Goal: Task Accomplishment & Management: Use online tool/utility

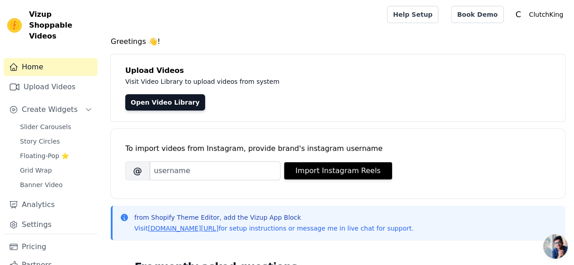
scroll to position [17, 0]
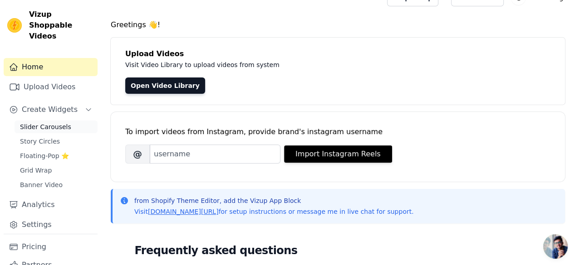
click at [34, 122] on span "Slider Carousels" at bounding box center [45, 126] width 51 height 9
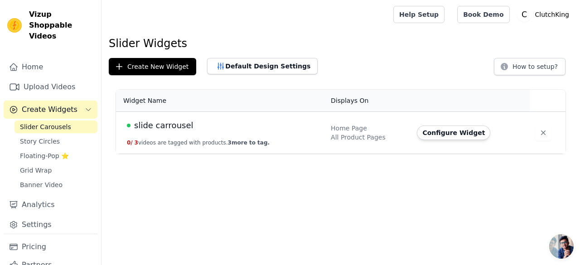
click at [265, 154] on html "Vizup Shoppable Videos Home Upload Videos Create Widgets Slider Carousels Story…" at bounding box center [290, 77] width 580 height 154
click at [183, 63] on button "Create New Widget" at bounding box center [153, 66] width 88 height 17
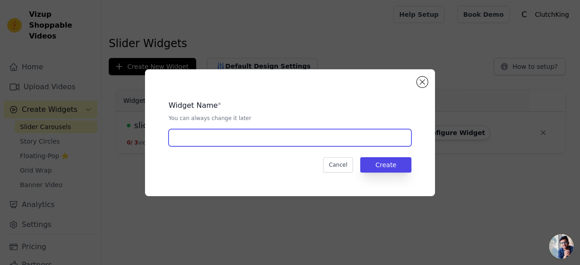
click at [280, 137] on input "text" at bounding box center [290, 137] width 243 height 17
type input "PAPER SOAP"
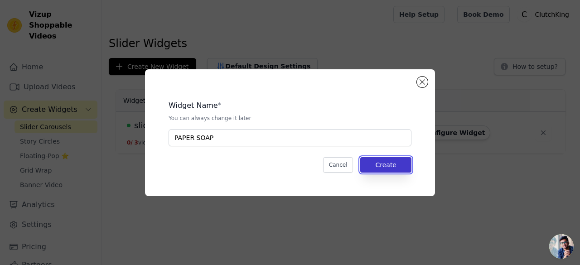
click at [379, 166] on button "Create" at bounding box center [385, 164] width 51 height 15
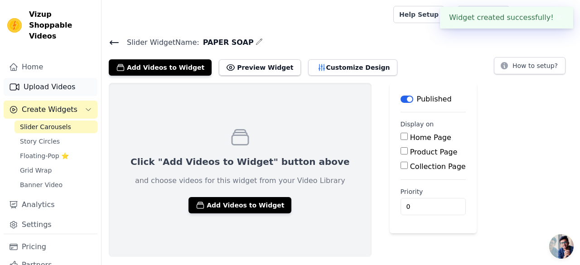
click at [46, 78] on link "Upload Videos" at bounding box center [51, 87] width 94 height 18
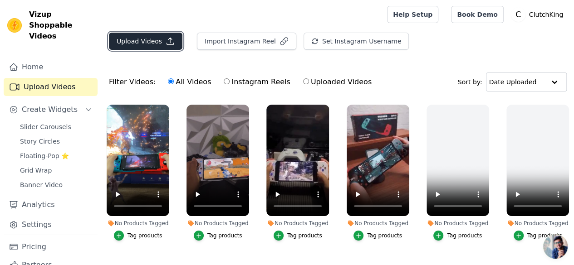
click at [158, 42] on button "Upload Videos" at bounding box center [145, 41] width 73 height 17
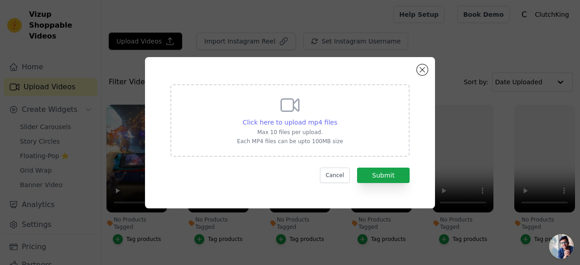
click at [297, 124] on span "Click here to upload mp4 files" at bounding box center [290, 122] width 95 height 7
click at [337, 118] on input "Click here to upload mp4 files Max 10 files per upload. Each MP4 files can be u…" at bounding box center [337, 117] width 0 height 0
type input "C:\fakepath\Download (1).mp4"
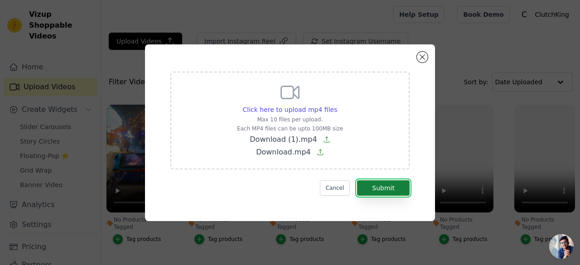
click at [383, 183] on button "Submit" at bounding box center [383, 187] width 53 height 15
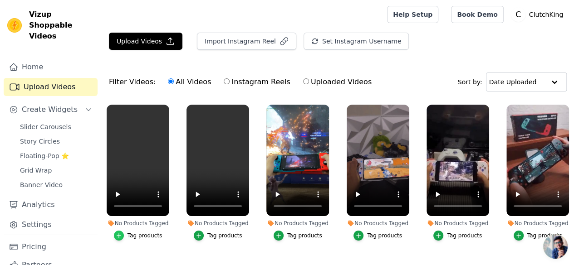
click at [117, 233] on icon "button" at bounding box center [119, 236] width 6 height 6
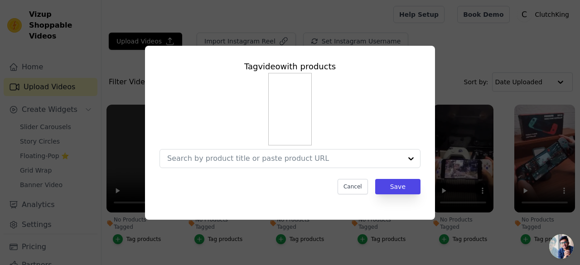
click at [116, 227] on div "Tag video with products Cancel Save" at bounding box center [290, 132] width 551 height 203
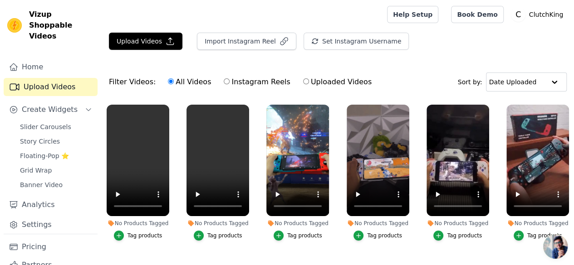
click at [116, 233] on icon "button" at bounding box center [119, 236] width 6 height 6
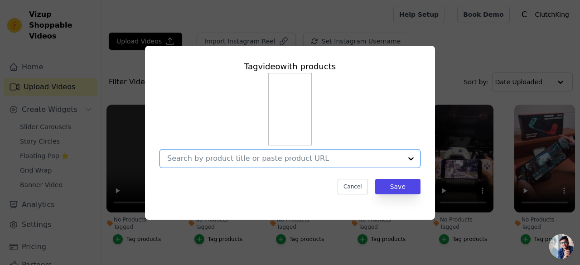
click at [235, 161] on input "No Products Tagged Tag video with products Option undefined, selected. Select i…" at bounding box center [284, 158] width 235 height 9
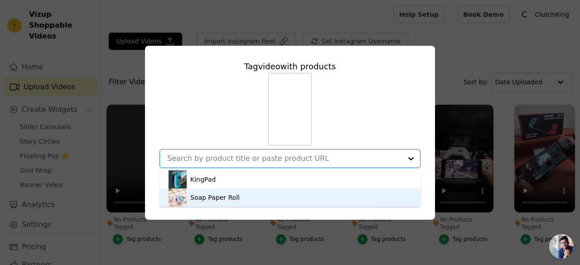
click at [236, 197] on div "Soap Paper Roll" at bounding box center [290, 198] width 243 height 18
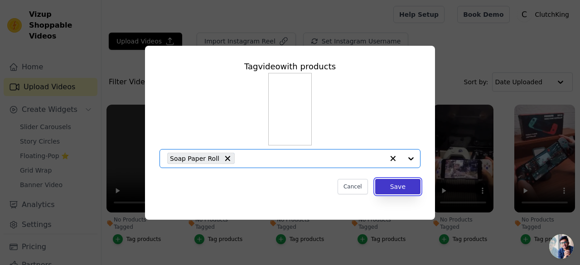
click at [397, 189] on button "Save" at bounding box center [397, 186] width 45 height 15
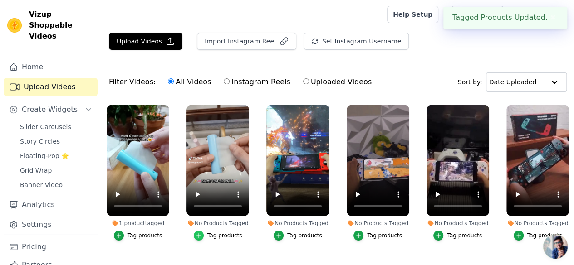
click at [197, 233] on icon "button" at bounding box center [198, 236] width 6 height 6
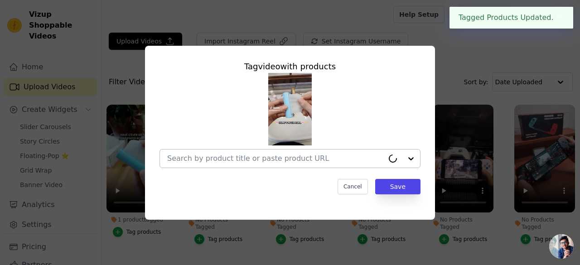
click at [335, 159] on input "No Products Tagged Tag video with products Cancel Save Tag products" at bounding box center [275, 158] width 217 height 9
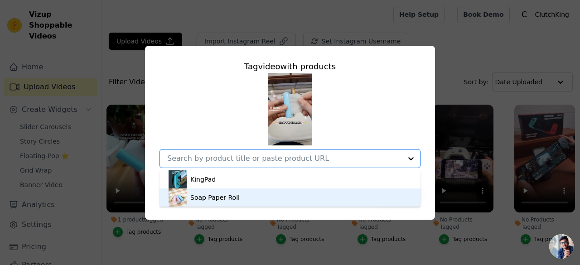
click at [273, 201] on div "Soap Paper Roll" at bounding box center [290, 198] width 243 height 18
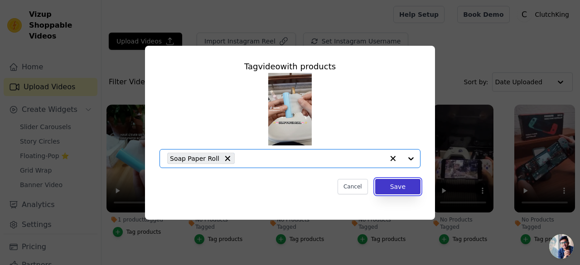
click at [399, 185] on button "Save" at bounding box center [397, 186] width 45 height 15
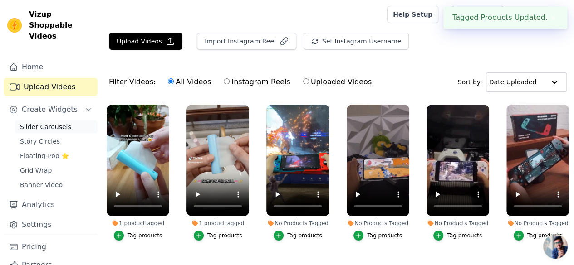
click at [33, 122] on span "Slider Carousels" at bounding box center [45, 126] width 51 height 9
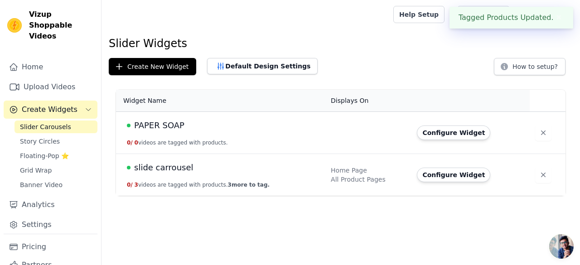
click at [181, 129] on div "PAPER SOAP" at bounding box center [223, 125] width 193 height 13
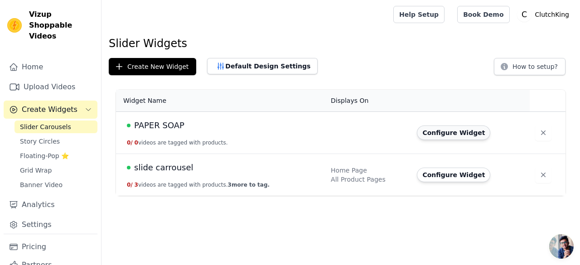
click at [443, 126] on button "Configure Widget" at bounding box center [453, 133] width 73 height 15
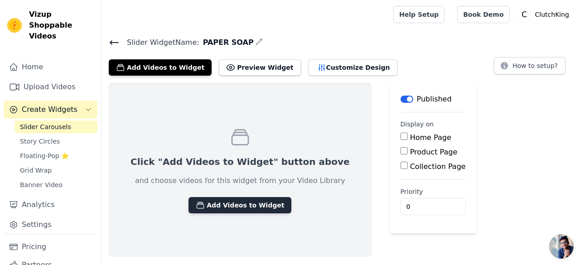
click at [218, 212] on button "Add Videos to Widget" at bounding box center [240, 205] width 103 height 16
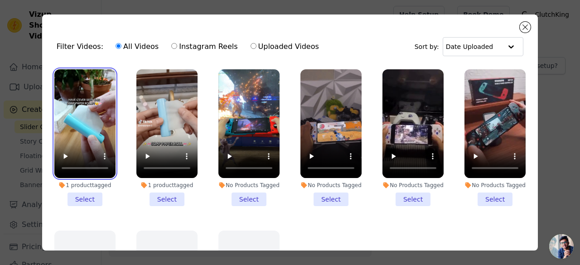
click at [81, 78] on video at bounding box center [84, 123] width 61 height 109
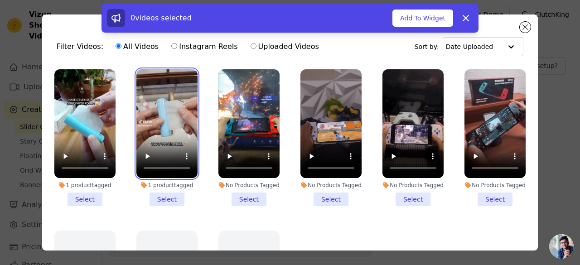
click at [153, 93] on video at bounding box center [166, 123] width 61 height 109
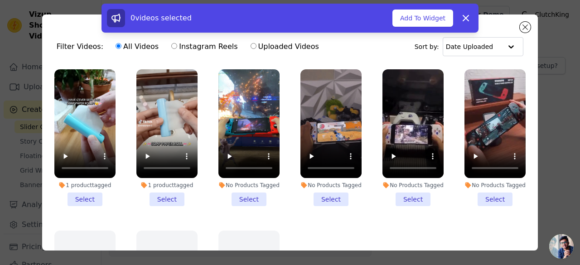
click at [87, 194] on li "1 product tagged Select" at bounding box center [84, 137] width 61 height 137
click at [0, 0] on input "1 product tagged Select" at bounding box center [0, 0] width 0 height 0
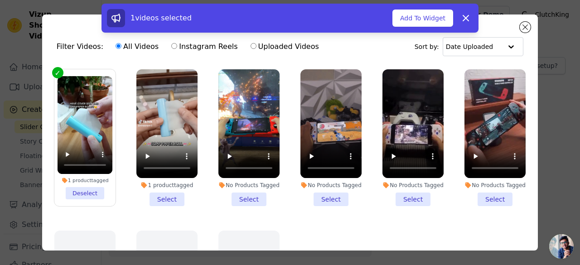
click at [157, 195] on li "1 product tagged Select" at bounding box center [166, 137] width 61 height 137
click at [0, 0] on input "1 product tagged Select" at bounding box center [0, 0] width 0 height 0
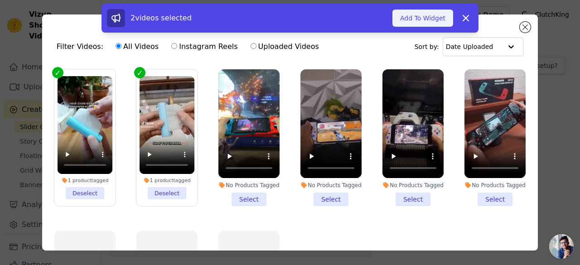
click at [438, 19] on button "Add To Widget" at bounding box center [423, 18] width 61 height 17
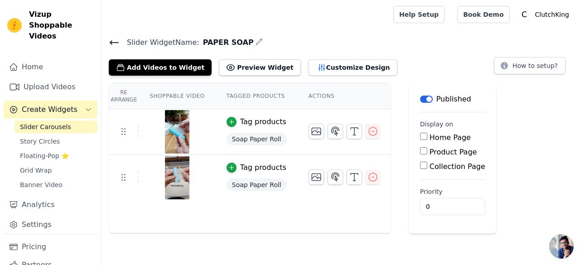
click at [420, 149] on input "Product Page" at bounding box center [423, 150] width 7 height 7
checkbox input "true"
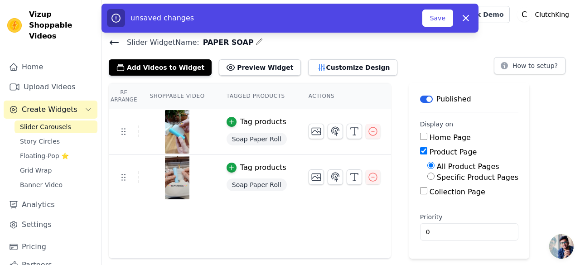
click at [428, 175] on div "Specific Product Pages" at bounding box center [473, 177] width 91 height 11
click at [428, 178] on input "Specific Product Pages" at bounding box center [431, 176] width 7 height 7
radio input "true"
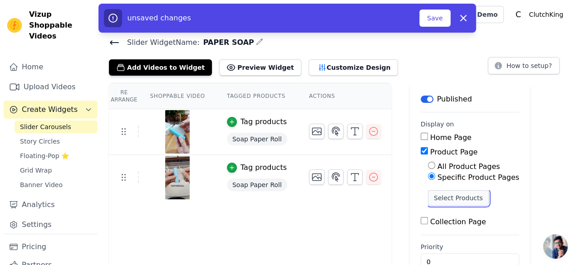
click at [432, 194] on button "Select Products" at bounding box center [458, 197] width 61 height 15
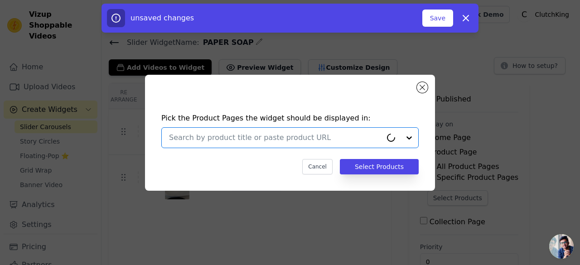
click at [340, 142] on input "text" at bounding box center [275, 137] width 213 height 11
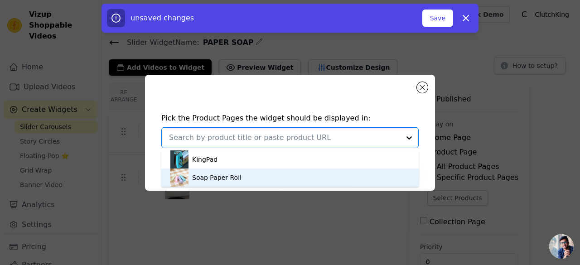
click at [277, 179] on div "Soap Paper Roll" at bounding box center [289, 178] width 239 height 18
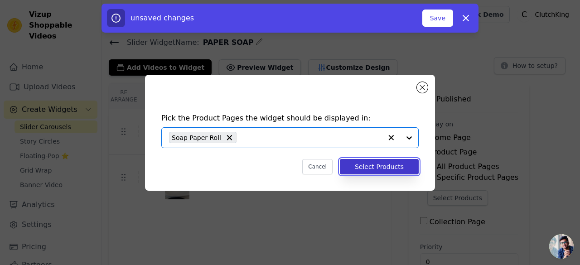
click at [382, 163] on button "Select Products" at bounding box center [379, 166] width 79 height 15
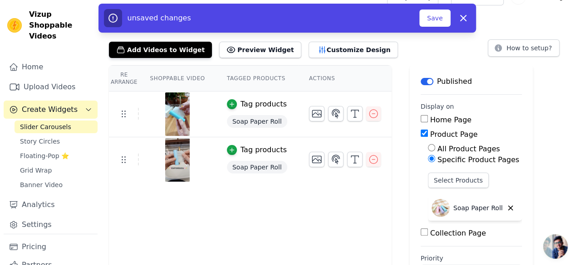
scroll to position [20, 0]
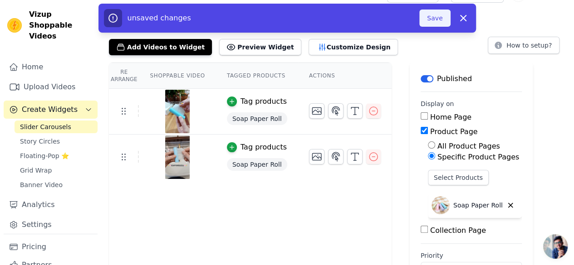
click at [429, 11] on button "Save" at bounding box center [434, 18] width 31 height 17
click at [439, 19] on button "Save" at bounding box center [434, 18] width 31 height 17
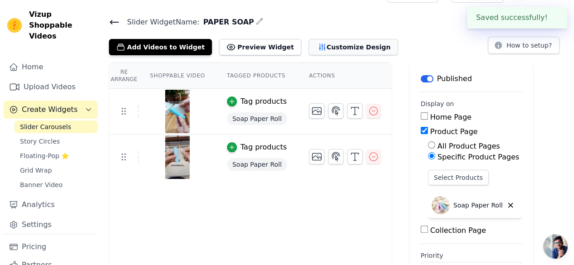
click at [320, 47] on button "Customize Design" at bounding box center [352, 47] width 89 height 16
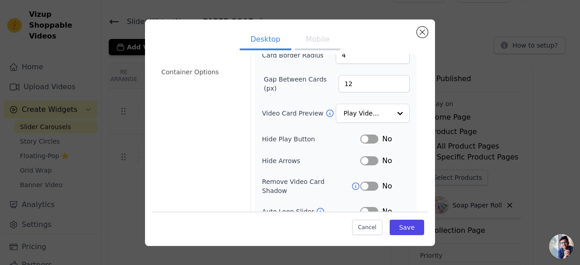
scroll to position [0, 0]
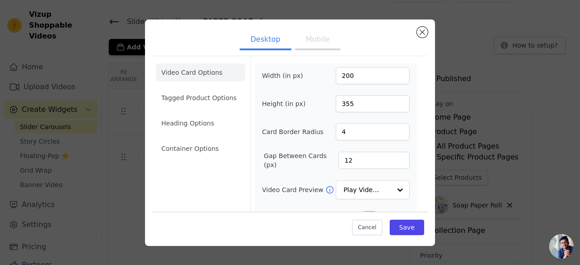
click at [122, 215] on div "Desktop Mobile Video Card Options Tagged Product Options Heading Options Contai…" at bounding box center [290, 133] width 551 height 256
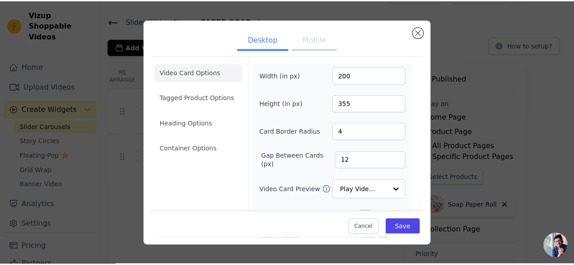
scroll to position [20, 0]
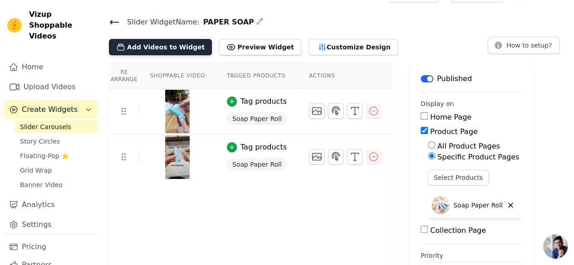
click at [165, 47] on button "Add Videos to Widget" at bounding box center [160, 47] width 103 height 16
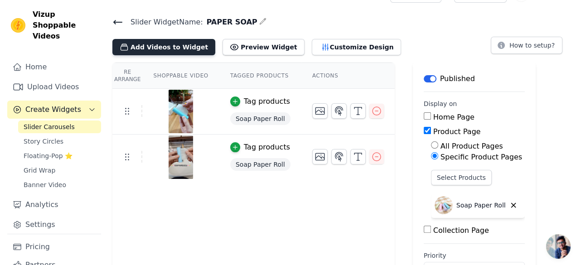
scroll to position [0, 0]
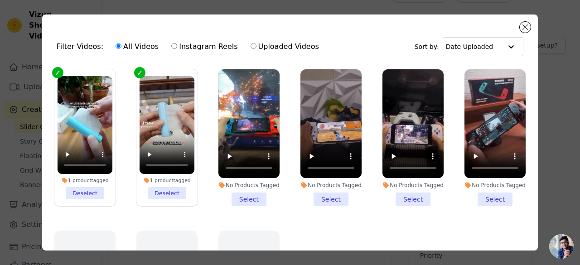
click at [519, 30] on div "Filter Videos: All Videos Instagram Reels Uploaded Videos Sort by: Date Uploaded" at bounding box center [289, 46] width 481 height 35
click at [528, 27] on button "Close modal" at bounding box center [525, 27] width 11 height 11
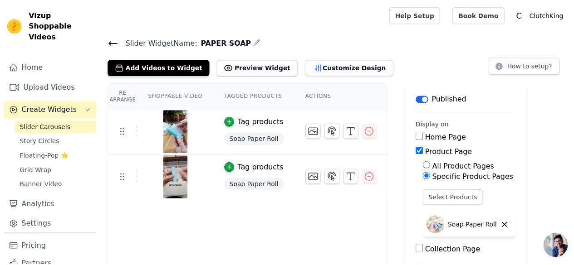
scroll to position [20, 0]
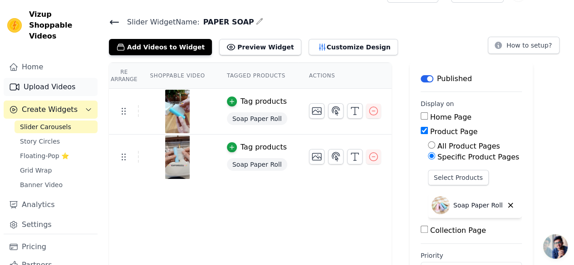
click at [43, 80] on link "Upload Videos" at bounding box center [51, 87] width 94 height 18
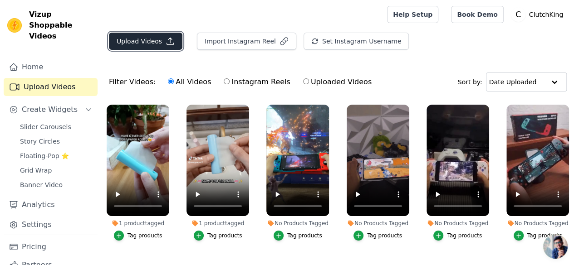
click at [132, 42] on button "Upload Videos" at bounding box center [145, 41] width 73 height 17
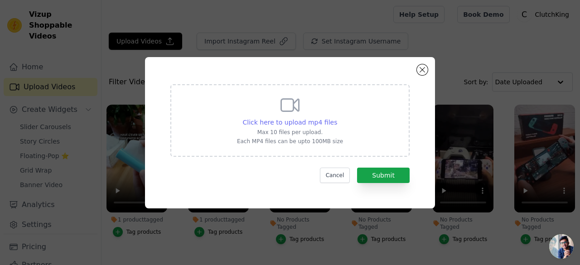
click at [282, 121] on span "Click here to upload mp4 files" at bounding box center [290, 122] width 95 height 7
click at [337, 118] on input "Click here to upload mp4 files Max 10 files per upload. Each MP4 files can be u…" at bounding box center [337, 117] width 0 height 0
type input "C:\fakepath\Exasinine 10 Rolls Portable Soap Sheets Disposable Hand Washing Pap…"
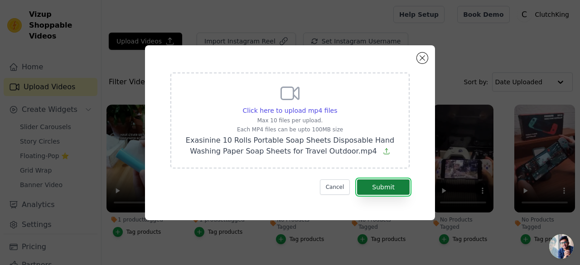
click at [385, 185] on button "Submit" at bounding box center [383, 187] width 53 height 15
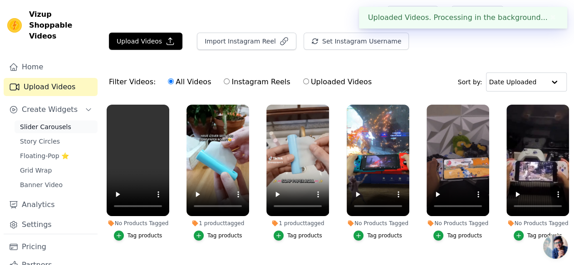
drag, startPoint x: 53, startPoint y: 95, endPoint x: 48, endPoint y: 111, distance: 16.6
click at [48, 111] on div "Home Upload Videos Create Widgets Slider Carousels Story Circles Floating-Pop ⭐…" at bounding box center [51, 146] width 94 height 176
click at [48, 122] on span "Slider Carousels" at bounding box center [45, 126] width 51 height 9
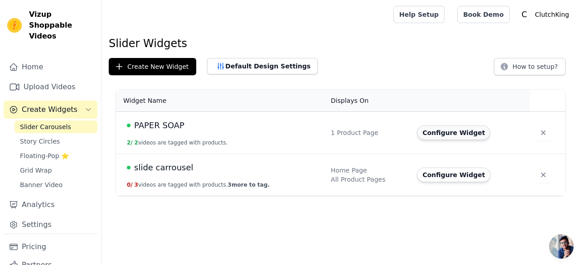
click at [462, 135] on button "Configure Widget" at bounding box center [453, 133] width 73 height 15
click at [438, 136] on button "Configure Widget" at bounding box center [453, 133] width 73 height 15
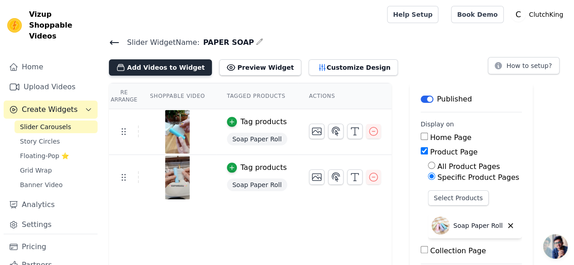
click at [166, 63] on button "Add Videos to Widget" at bounding box center [160, 67] width 103 height 16
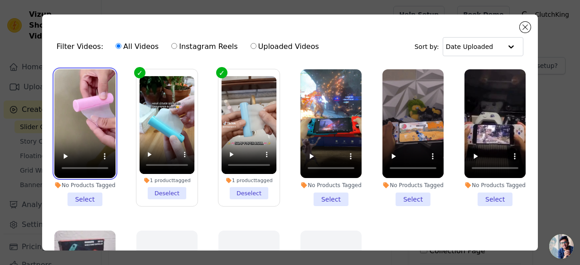
click at [76, 111] on video at bounding box center [84, 123] width 61 height 109
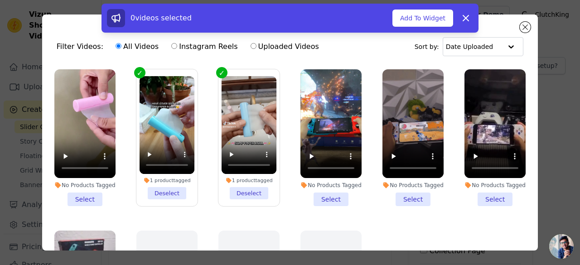
click at [78, 191] on li "No Products Tagged Select" at bounding box center [84, 137] width 61 height 137
click at [0, 0] on input "No Products Tagged Select" at bounding box center [0, 0] width 0 height 0
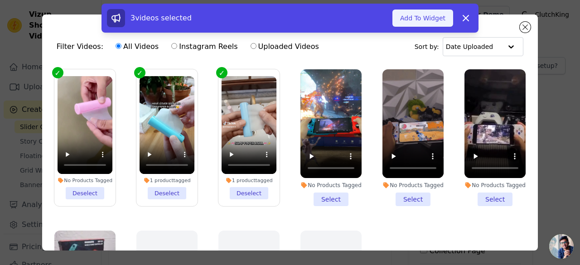
click at [426, 20] on button "Add To Widget" at bounding box center [423, 18] width 61 height 17
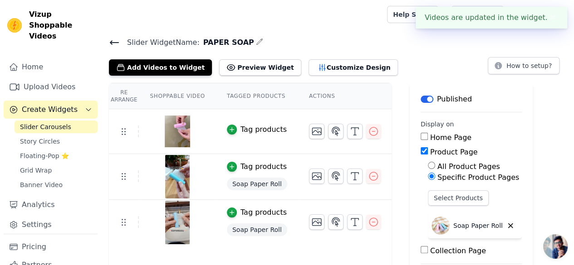
scroll to position [19, 0]
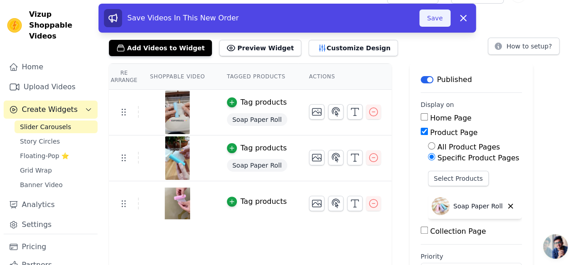
click at [438, 15] on button "Save" at bounding box center [434, 18] width 31 height 17
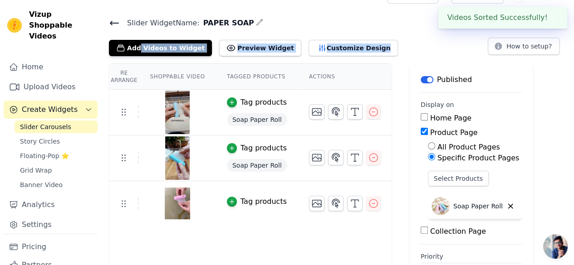
drag, startPoint x: 437, startPoint y: 16, endPoint x: 403, endPoint y: 43, distance: 42.9
click at [403, 43] on main "Slider Widget Name: PAPER SOAP Add Videos to Widget Preview Widget Customize De…" at bounding box center [338, 154] width 472 height 289
